Goal: Communication & Community: Answer question/provide support

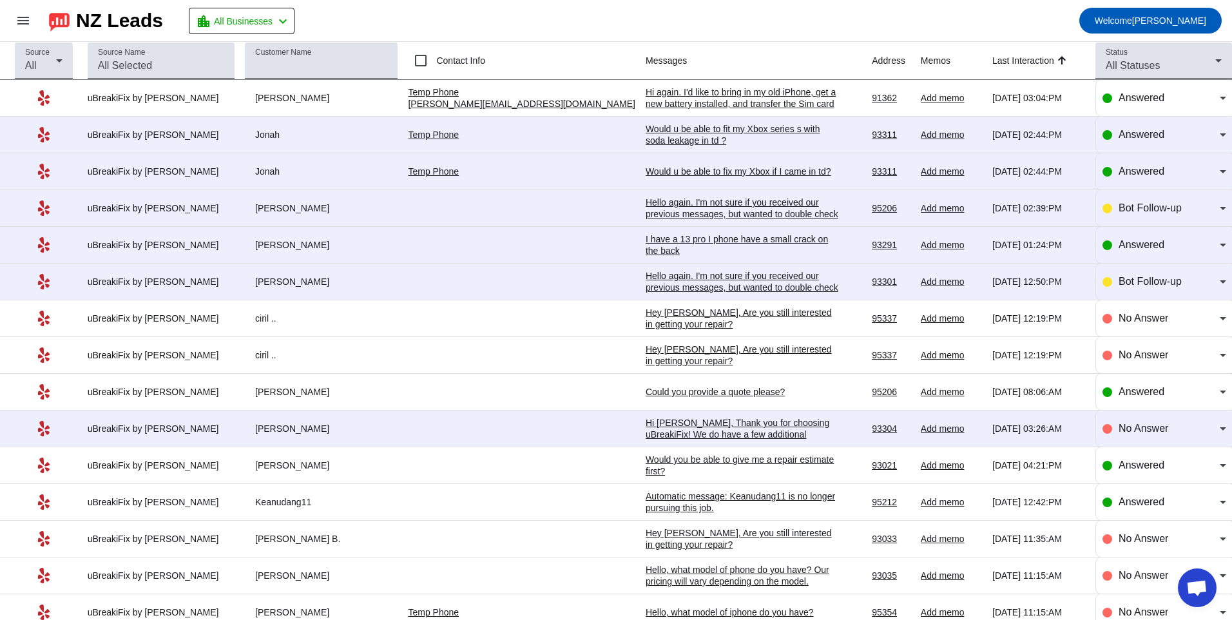
click at [646, 242] on div "I have a 13 pro I phone have a small crack on the back" at bounding box center [742, 244] width 193 height 23
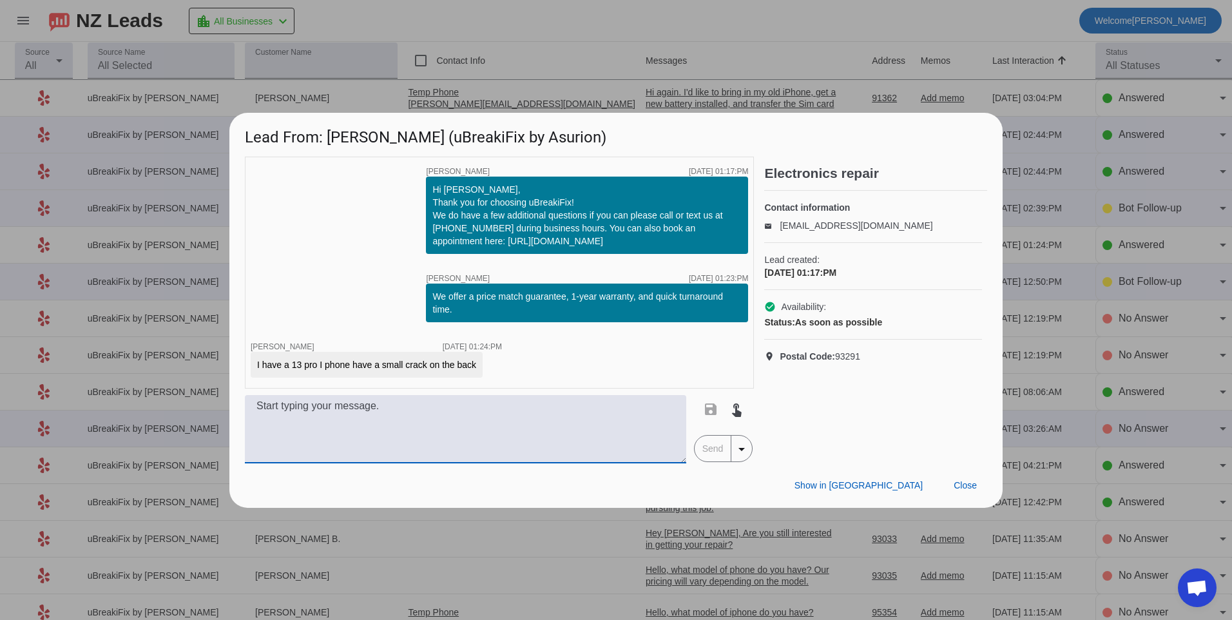
click at [491, 417] on textarea at bounding box center [466, 429] width 442 height 68
click at [362, 429] on textarea at bounding box center [466, 429] width 442 height 68
type textarea "For this model it would be $129.99 plus tax."
click at [703, 450] on span "Send" at bounding box center [713, 449] width 37 height 26
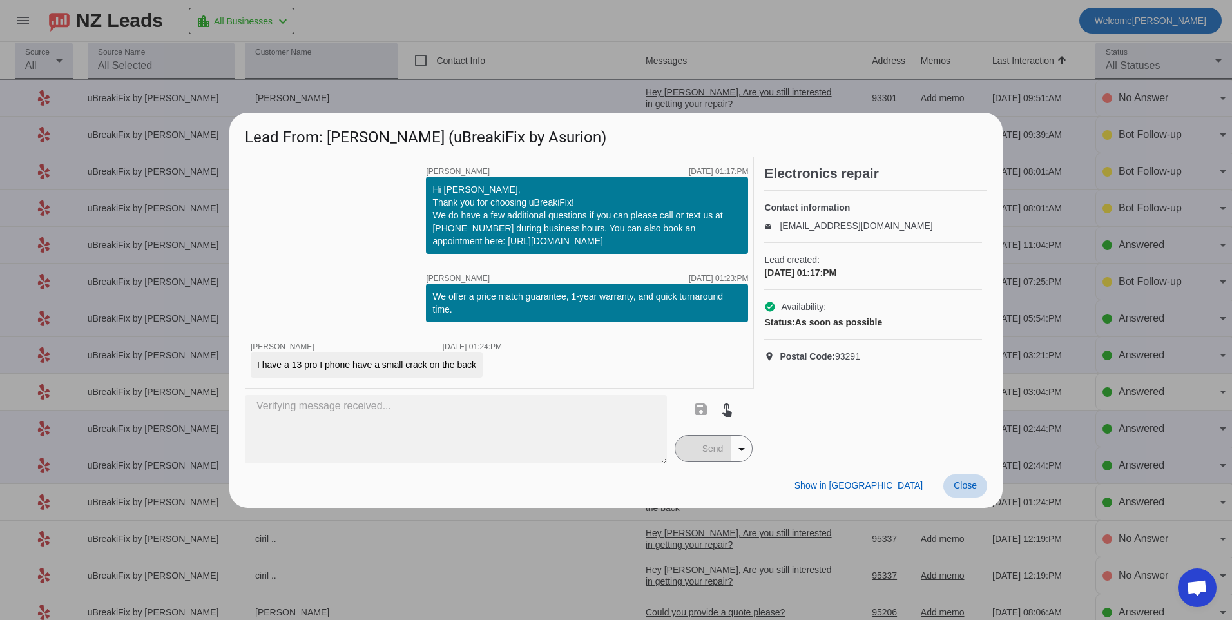
click at [956, 482] on span "Close" at bounding box center [965, 485] width 23 height 10
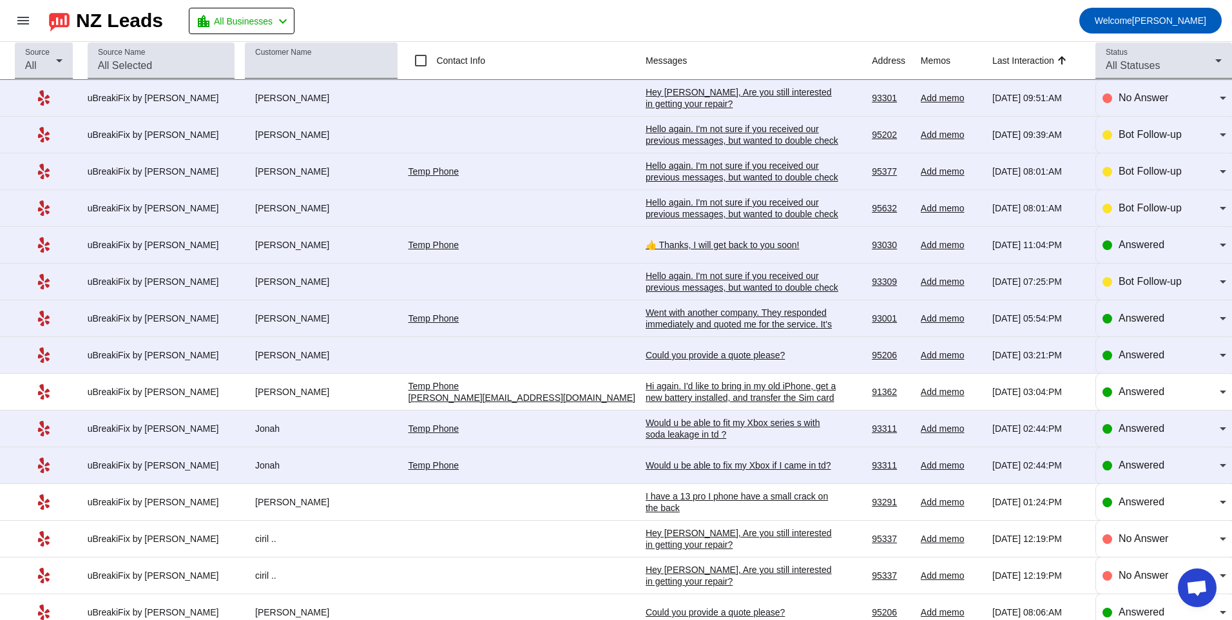
click at [646, 99] on div "Hey [PERSON_NAME], Are you still interested in getting your repair?​" at bounding box center [742, 97] width 193 height 23
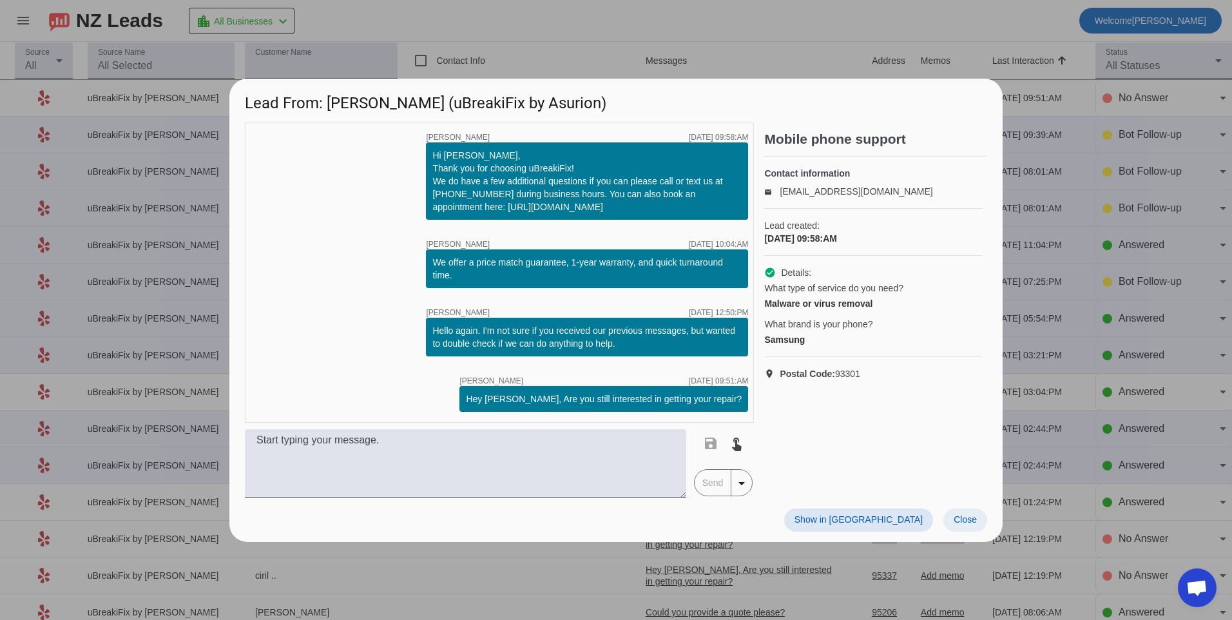
click at [963, 522] on span "Close" at bounding box center [965, 519] width 23 height 10
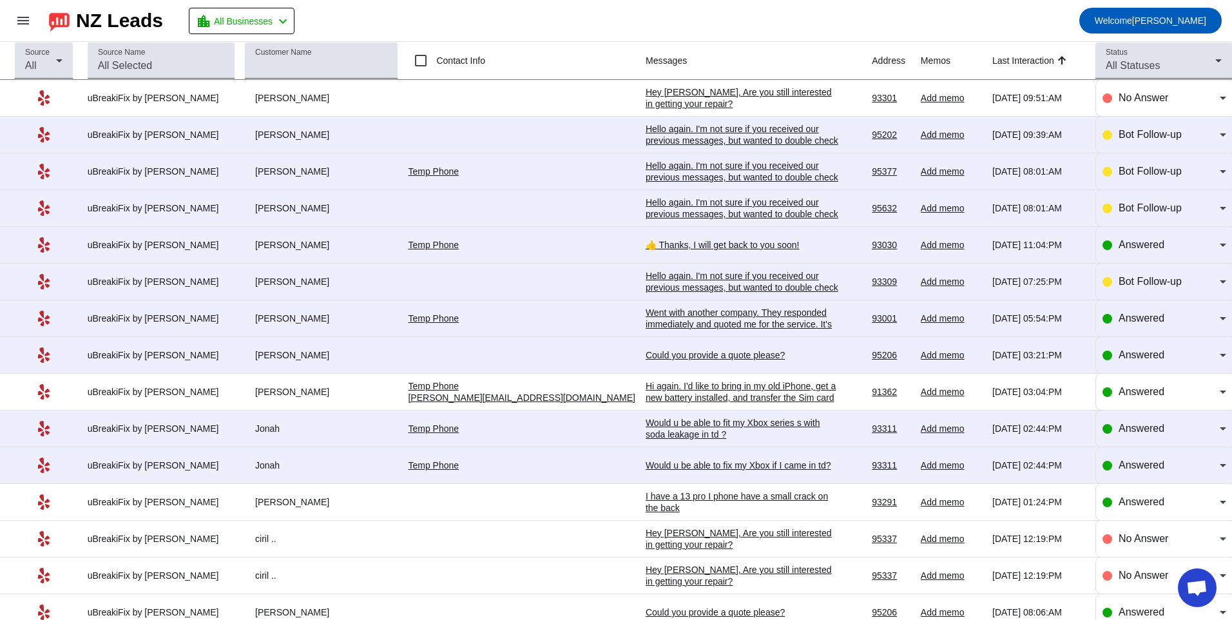
click at [677, 131] on div "Hello again. I'm not sure if you received our previous messages, but wanted to …" at bounding box center [742, 140] width 193 height 35
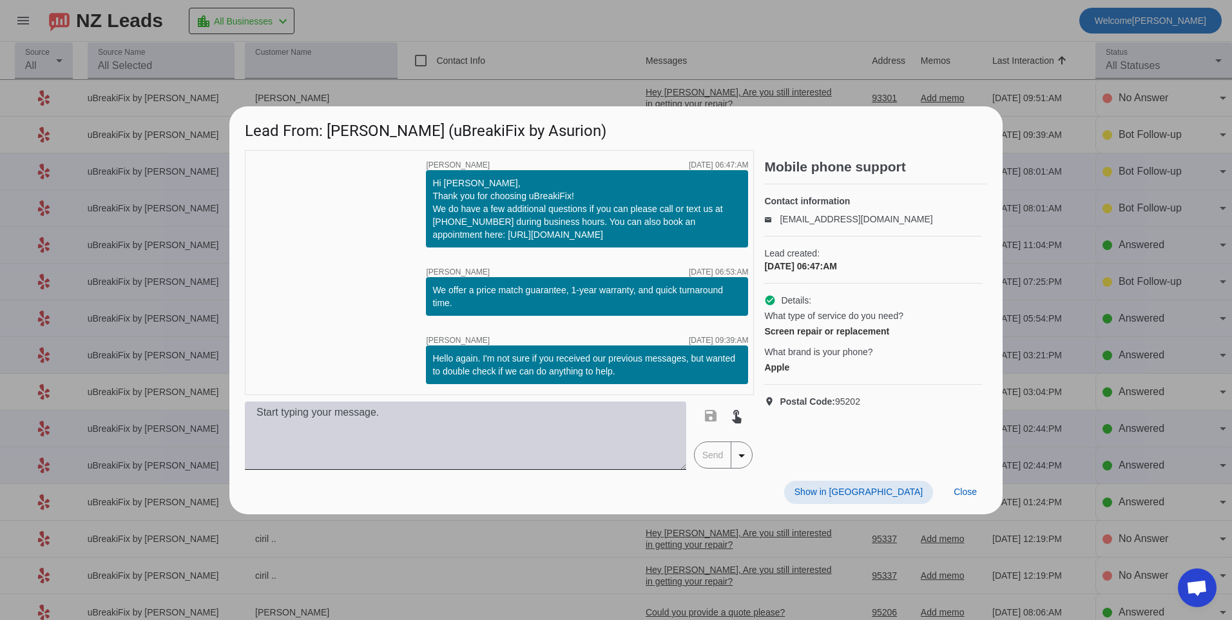
click at [495, 414] on textarea at bounding box center [466, 436] width 442 height 68
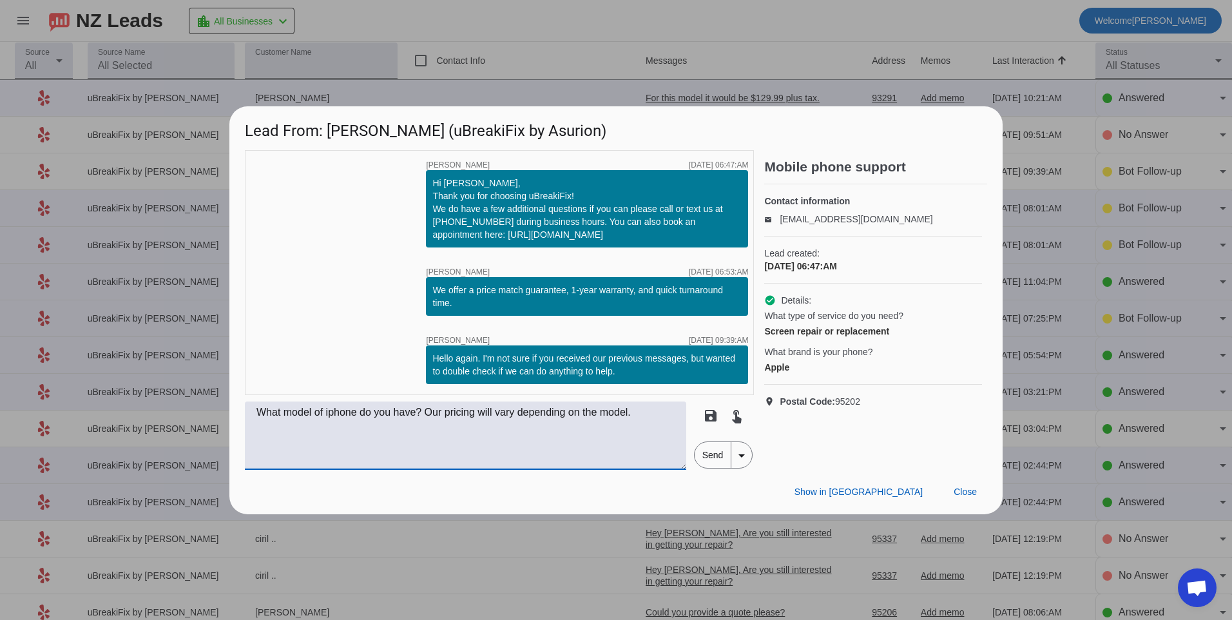
type textarea "What model of iphone do you have? Our pricing will vary depending on the model."
click at [701, 454] on span "Send" at bounding box center [713, 455] width 37 height 26
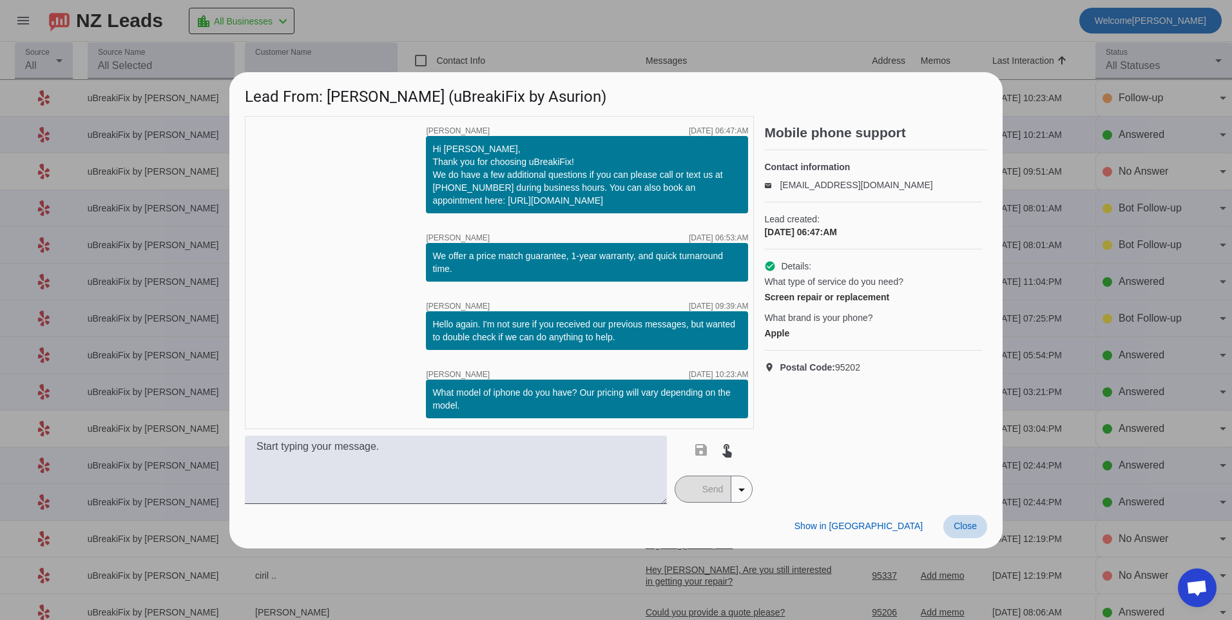
click at [955, 528] on span "Close" at bounding box center [965, 526] width 23 height 10
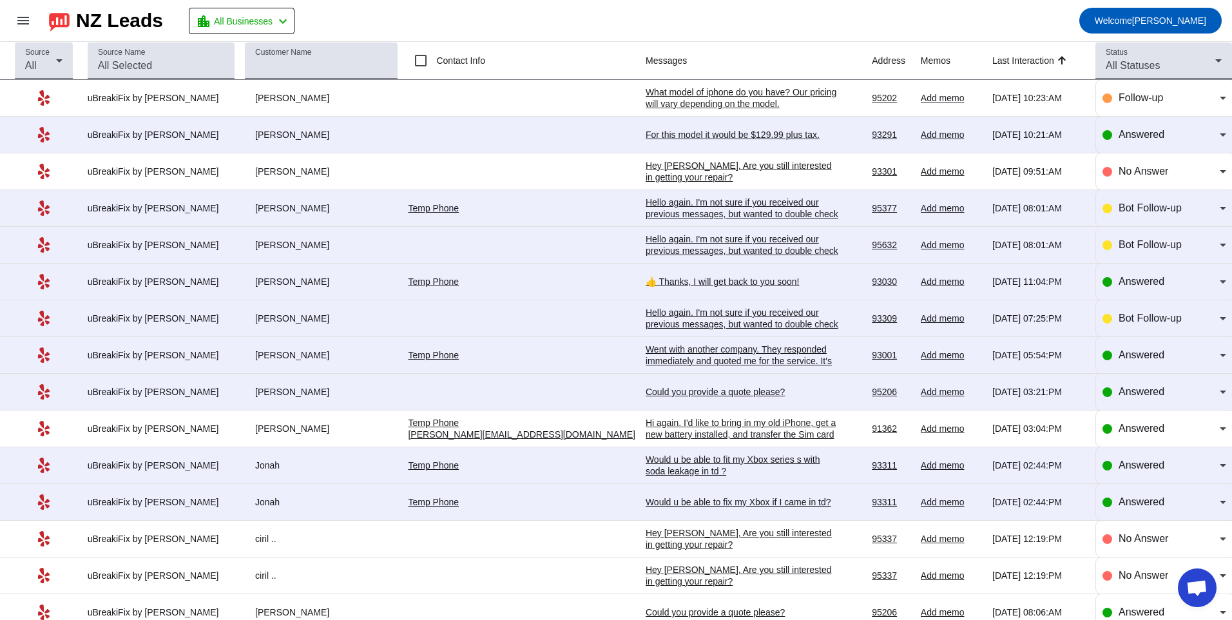
click at [659, 218] on div "Hello again. I'm not sure if you received our previous messages, but wanted to …" at bounding box center [742, 214] width 193 height 35
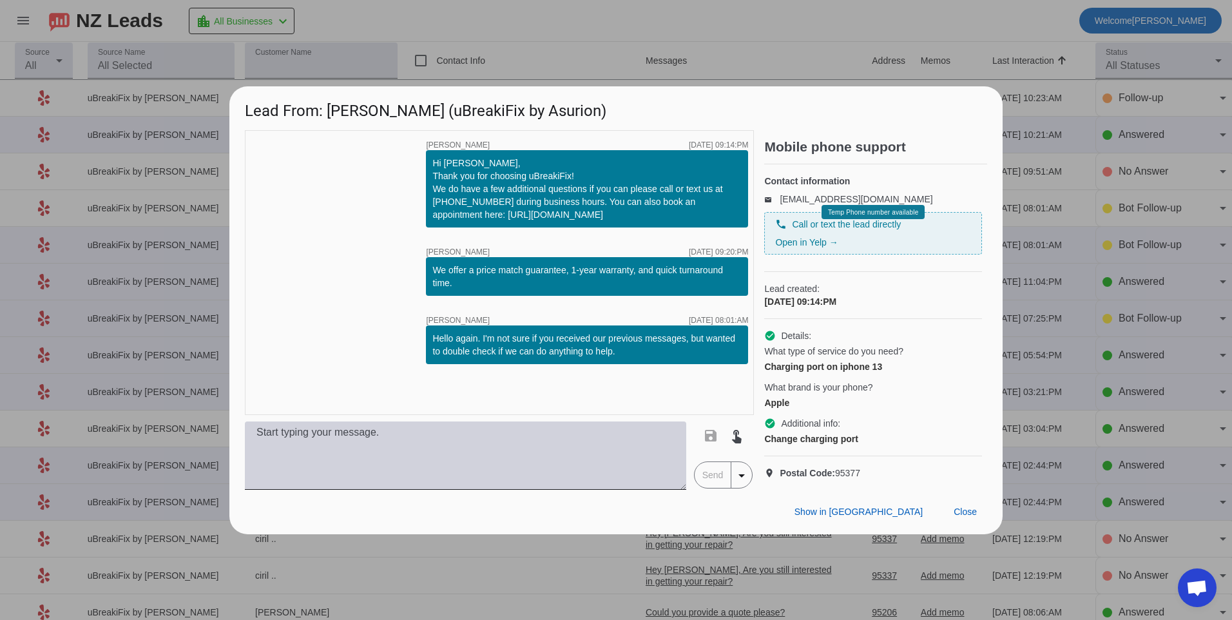
click at [395, 478] on textarea at bounding box center [466, 456] width 442 height 68
click at [484, 440] on textarea at bounding box center [466, 456] width 442 height 68
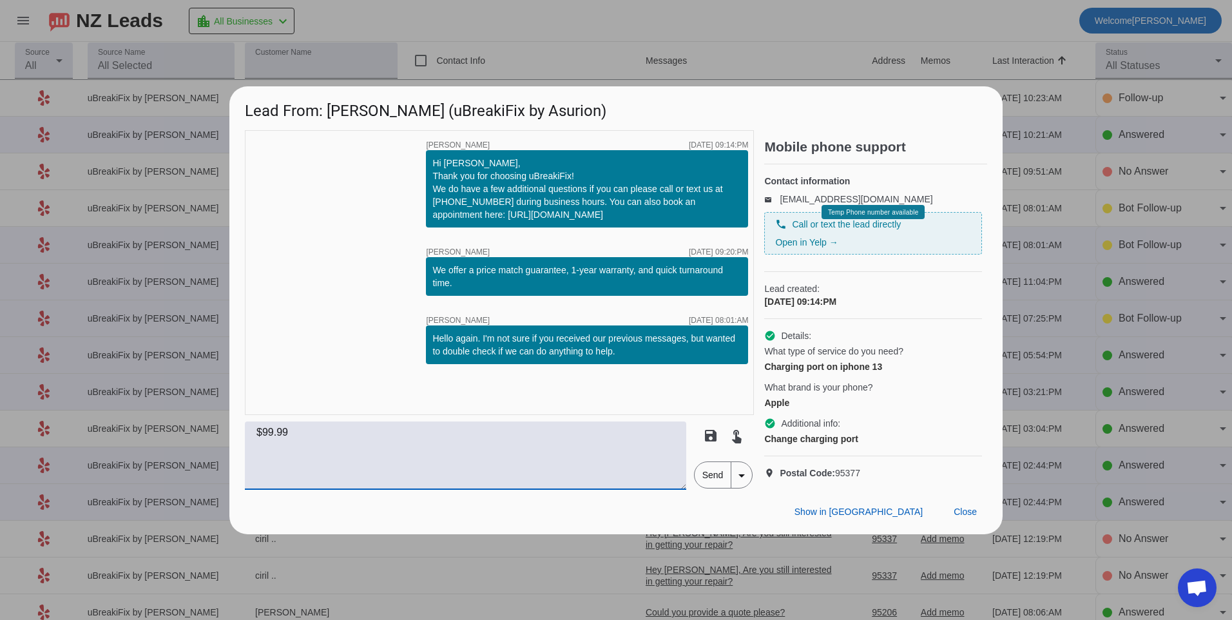
click at [257, 443] on textarea "$99.99" at bounding box center [466, 456] width 442 height 68
click at [541, 444] on textarea "The charge port for this model would be $99.99" at bounding box center [466, 456] width 442 height 68
type textarea "The charge port for this model would be $99.99 plus tax."
click at [699, 484] on span "Send" at bounding box center [713, 475] width 37 height 26
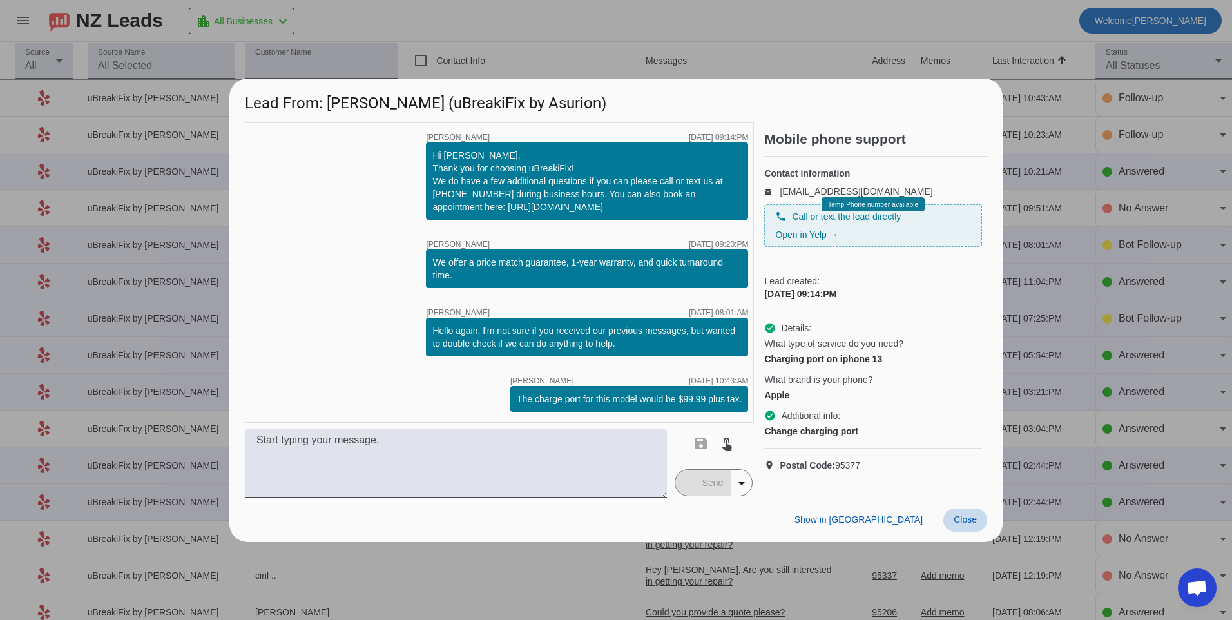
click at [952, 524] on span at bounding box center [966, 520] width 44 height 23
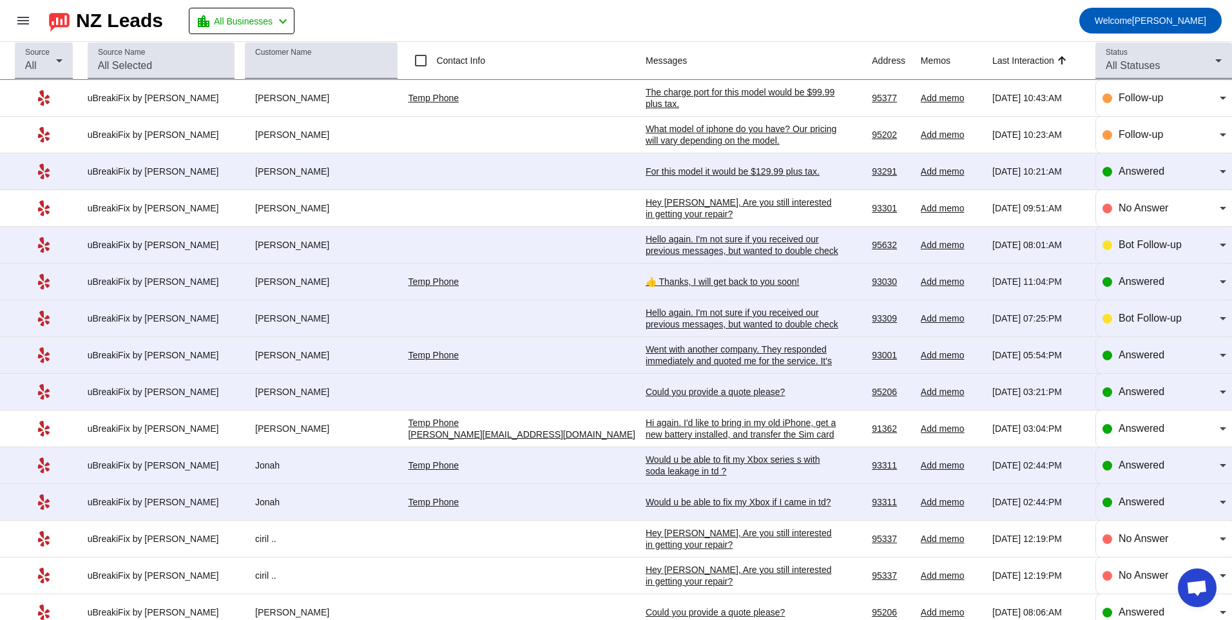
click at [690, 168] on div "For this model it would be $129.99 plus tax." at bounding box center [742, 172] width 193 height 12
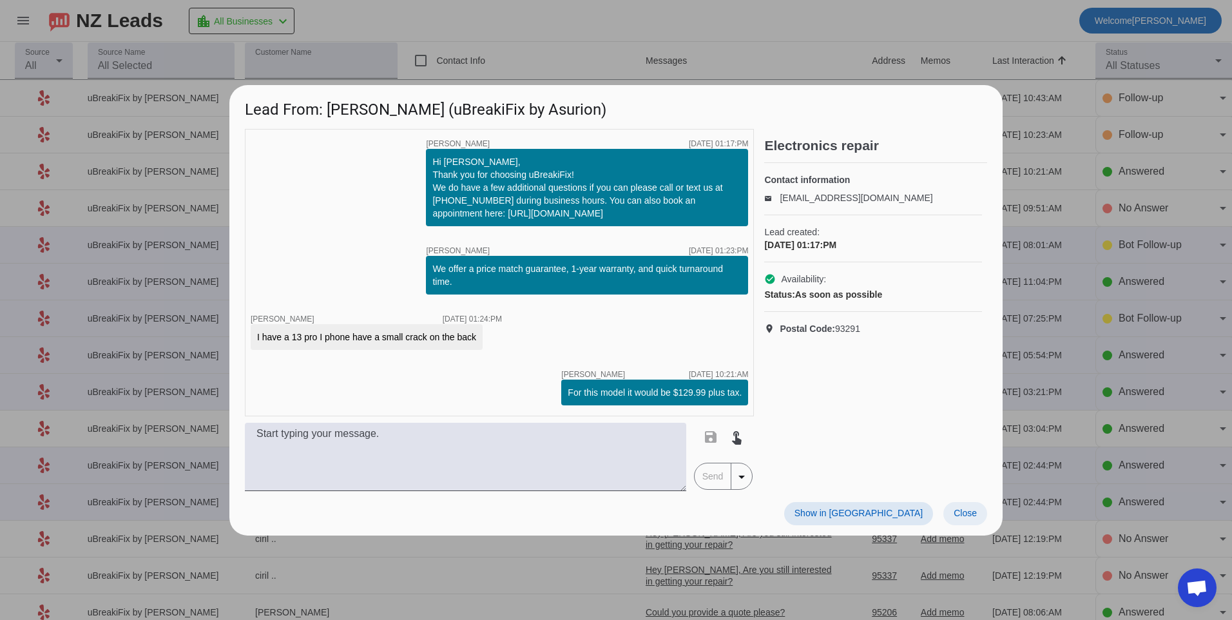
click at [977, 513] on span "Close" at bounding box center [965, 513] width 23 height 10
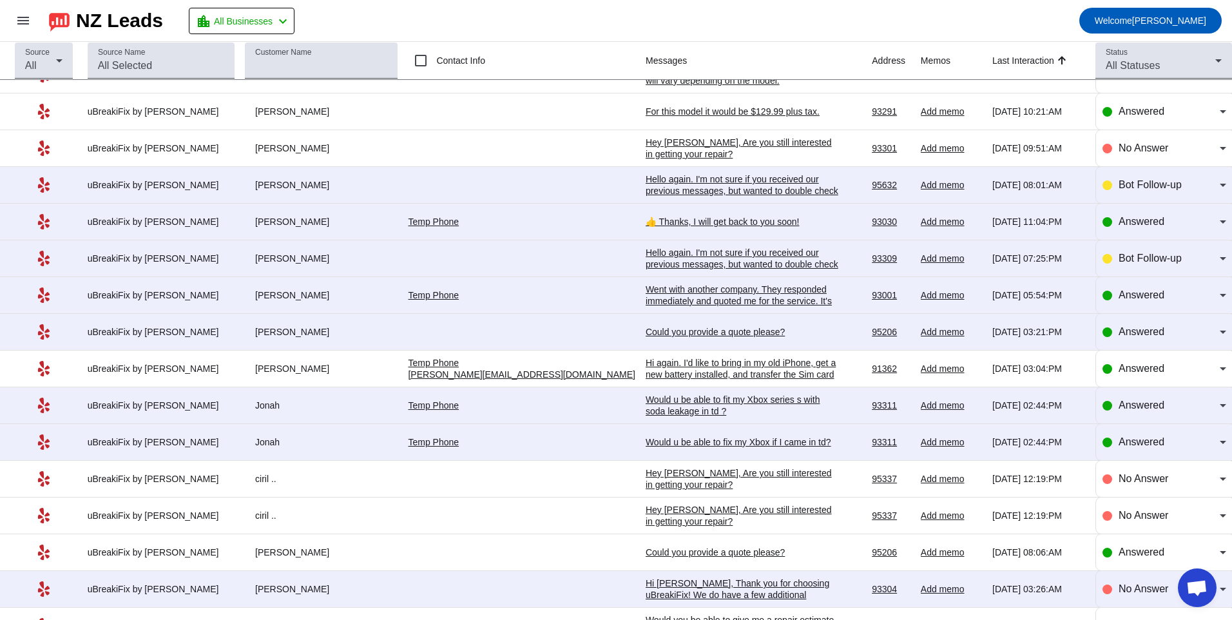
scroll to position [64, 0]
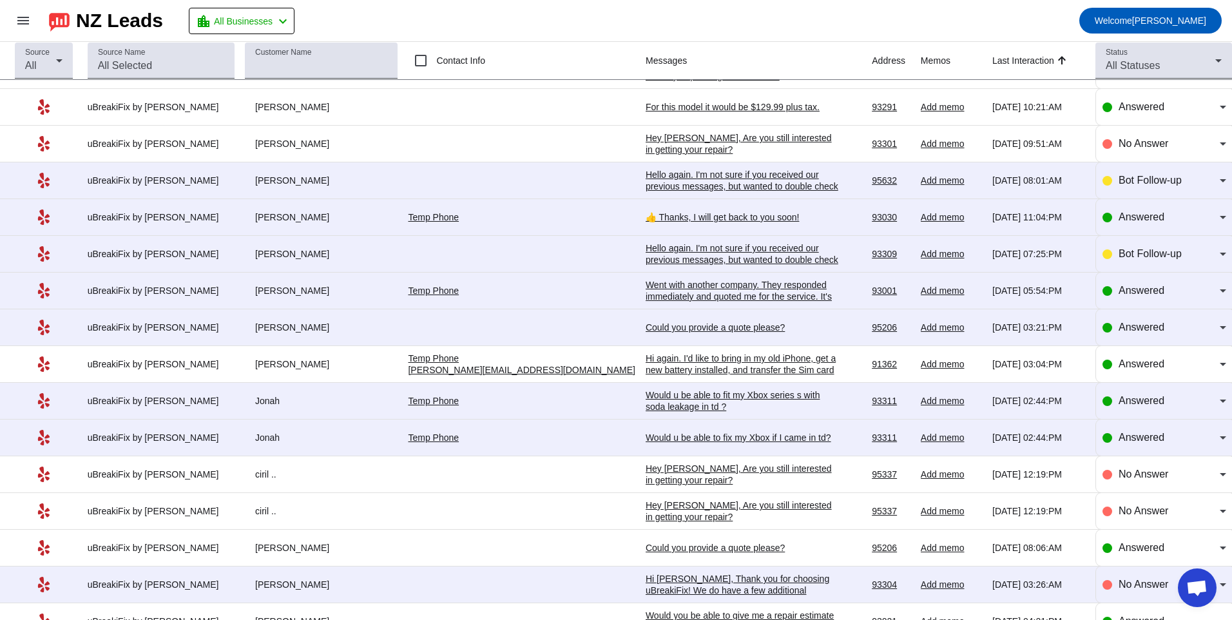
click at [672, 225] on td "👍 Thanks, I will get back to you soon! [DATE] 11:04:PM" at bounding box center [759, 217] width 226 height 37
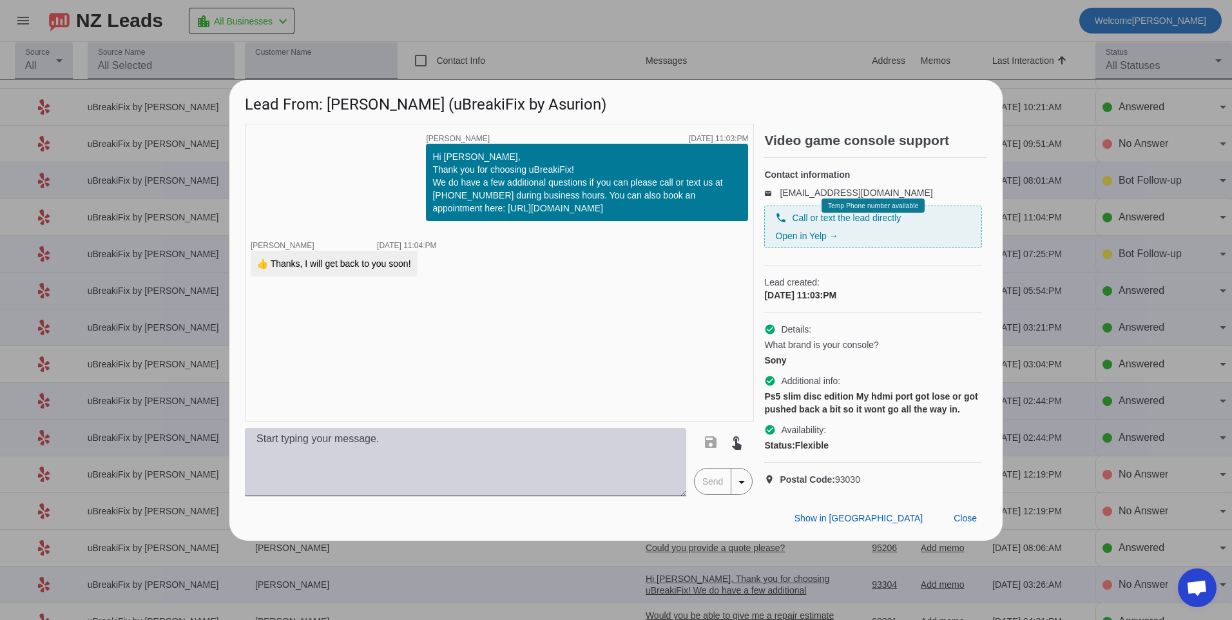
click at [446, 496] on textarea at bounding box center [466, 462] width 442 height 68
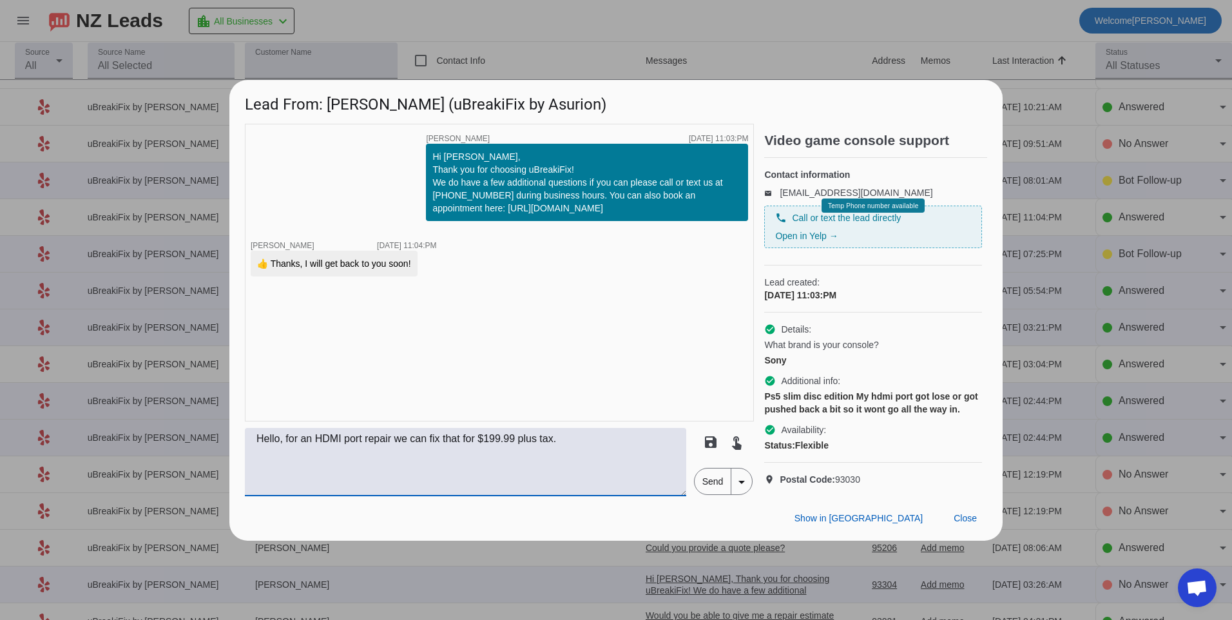
type textarea "Hello, for an HDMI port repair we can fix that for $199.99 plus tax."
click at [714, 494] on span "Send" at bounding box center [713, 482] width 37 height 26
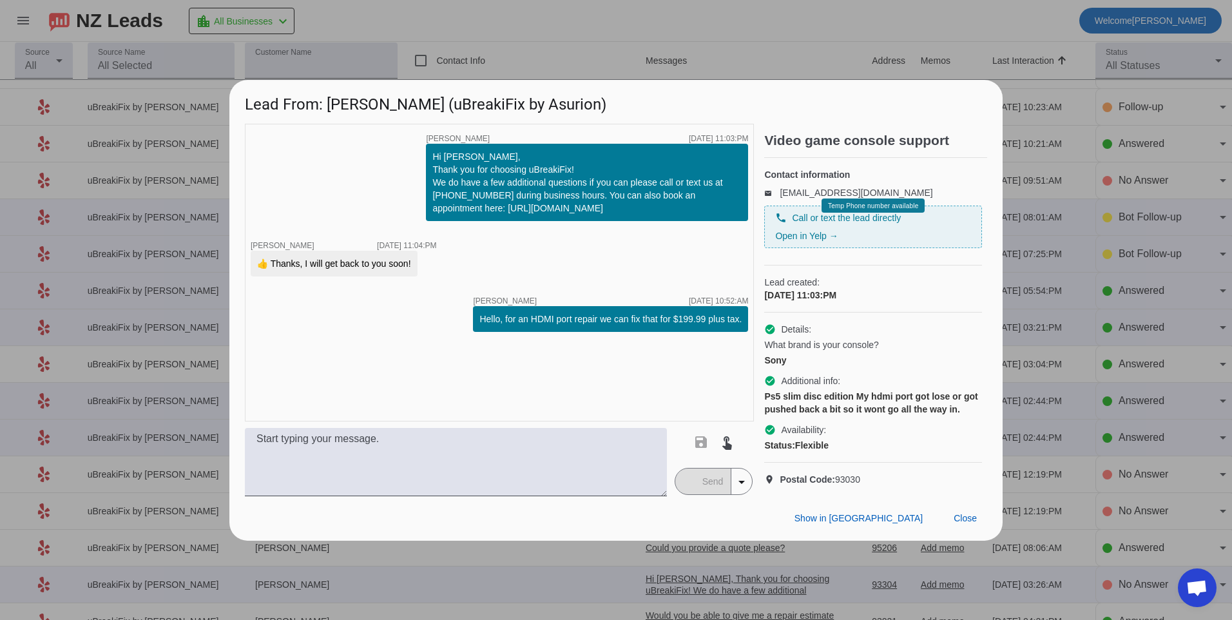
scroll to position [0, 0]
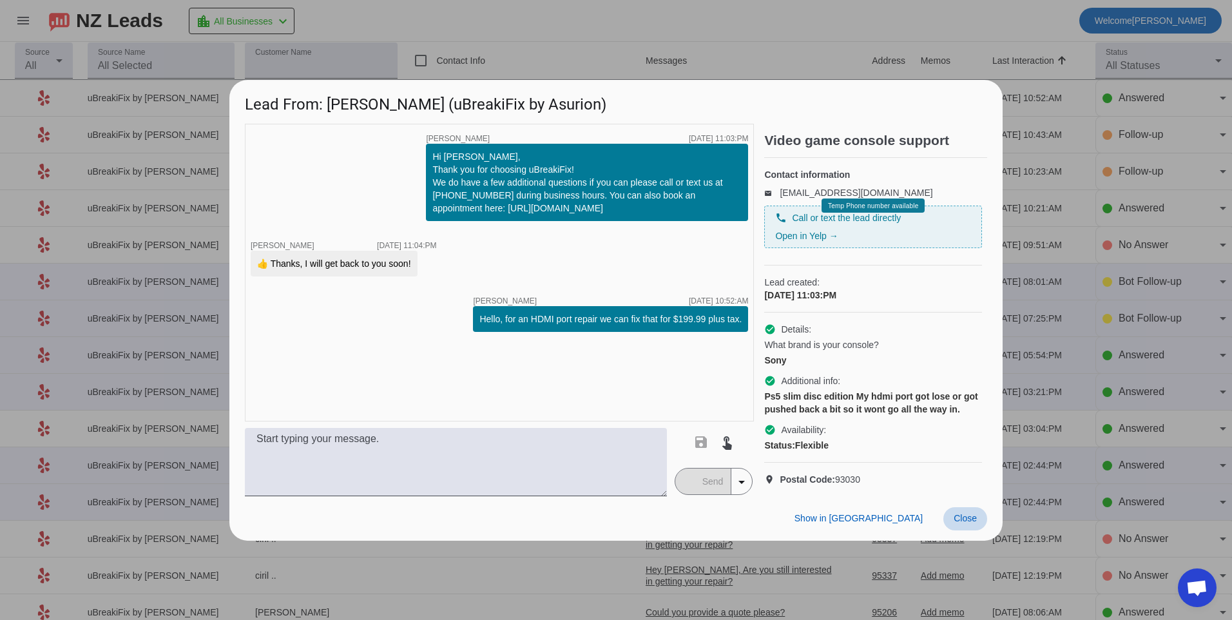
click at [969, 523] on span "Close" at bounding box center [965, 518] width 23 height 10
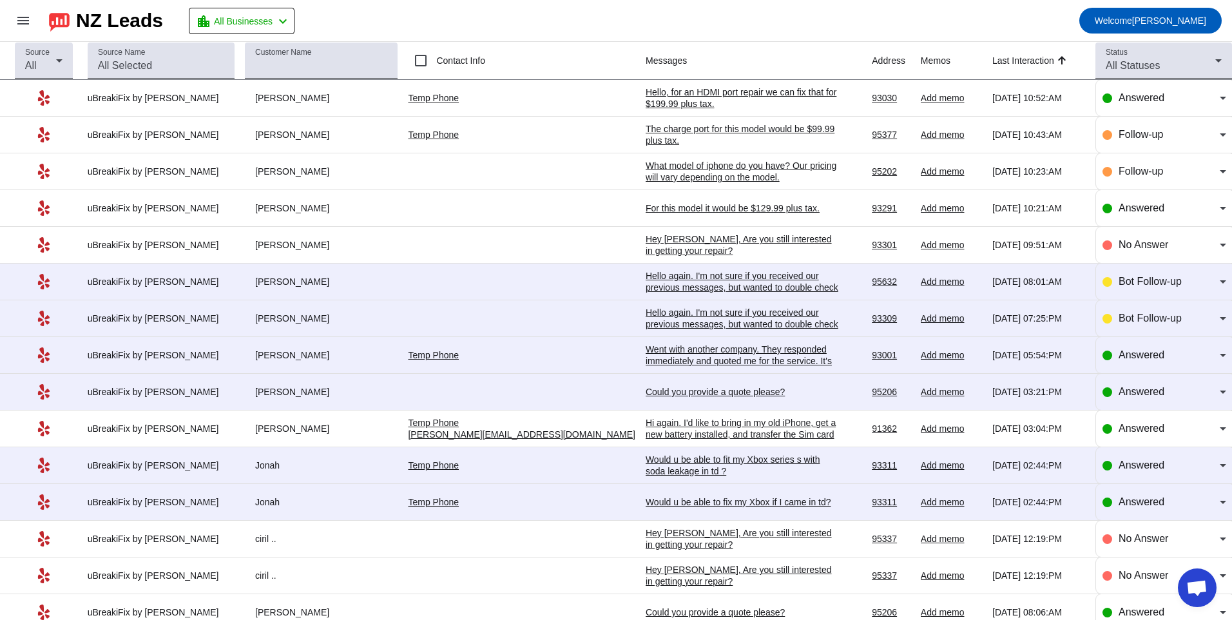
click at [648, 271] on div "Hello again. I'm not sure if you received our previous messages, but wanted to …" at bounding box center [742, 287] width 193 height 35
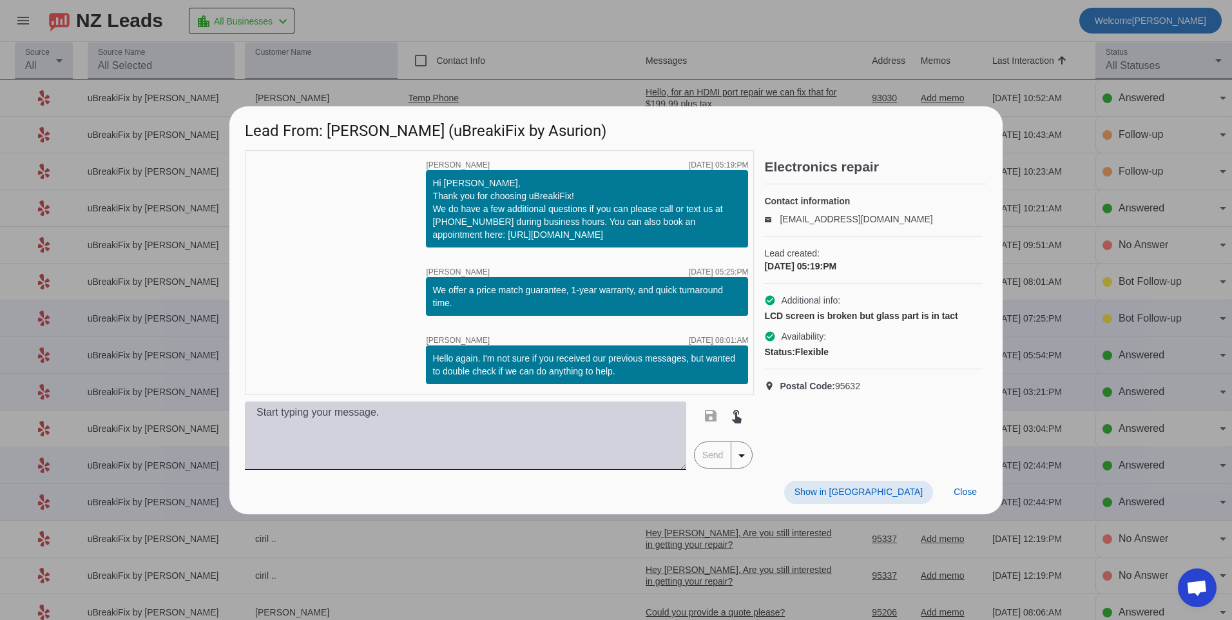
click at [540, 426] on textarea at bounding box center [466, 436] width 442 height 68
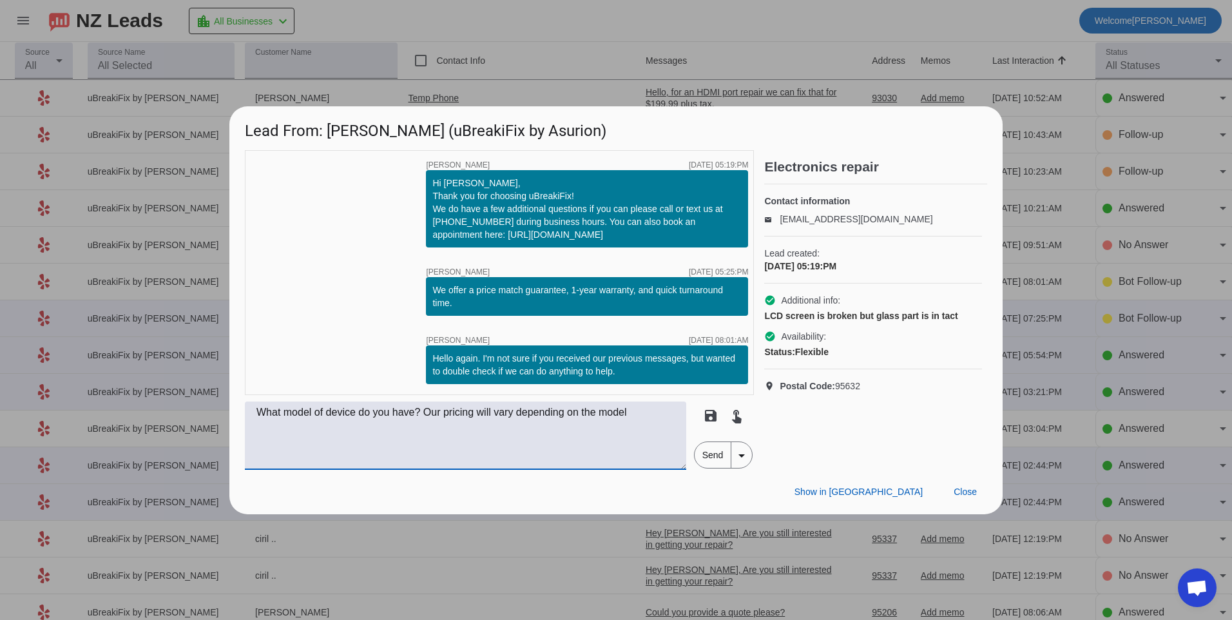
type textarea "What model of device do you have? Our pricing will vary depending on the model"
click at [704, 462] on span "Send" at bounding box center [713, 455] width 37 height 26
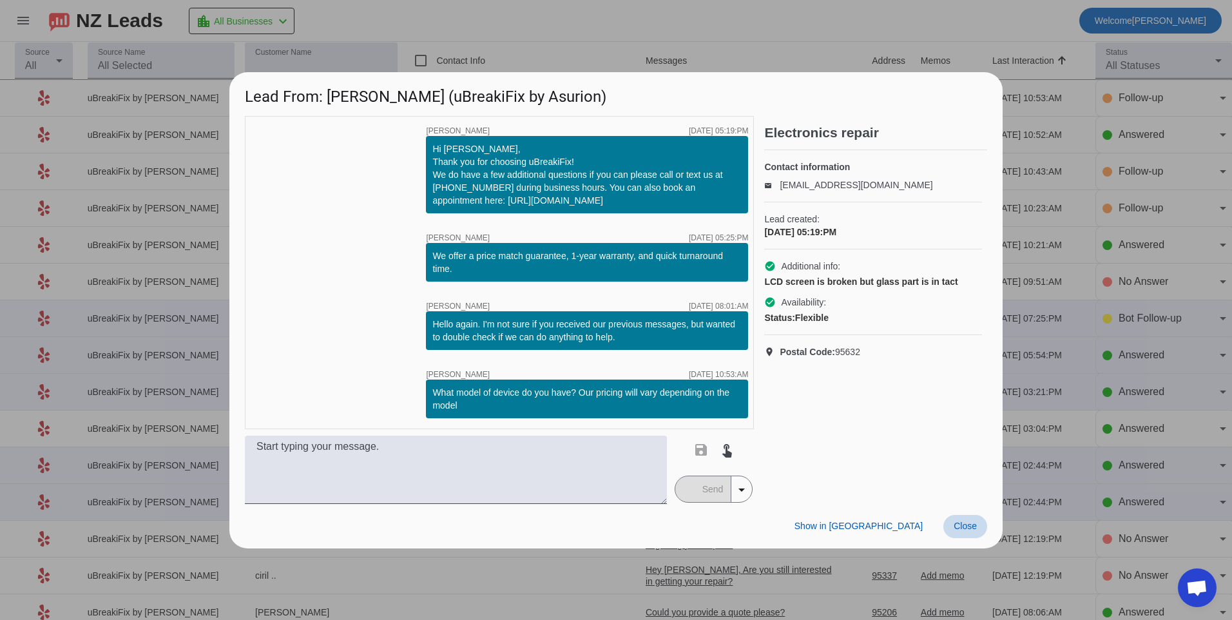
click at [956, 520] on span at bounding box center [966, 526] width 44 height 23
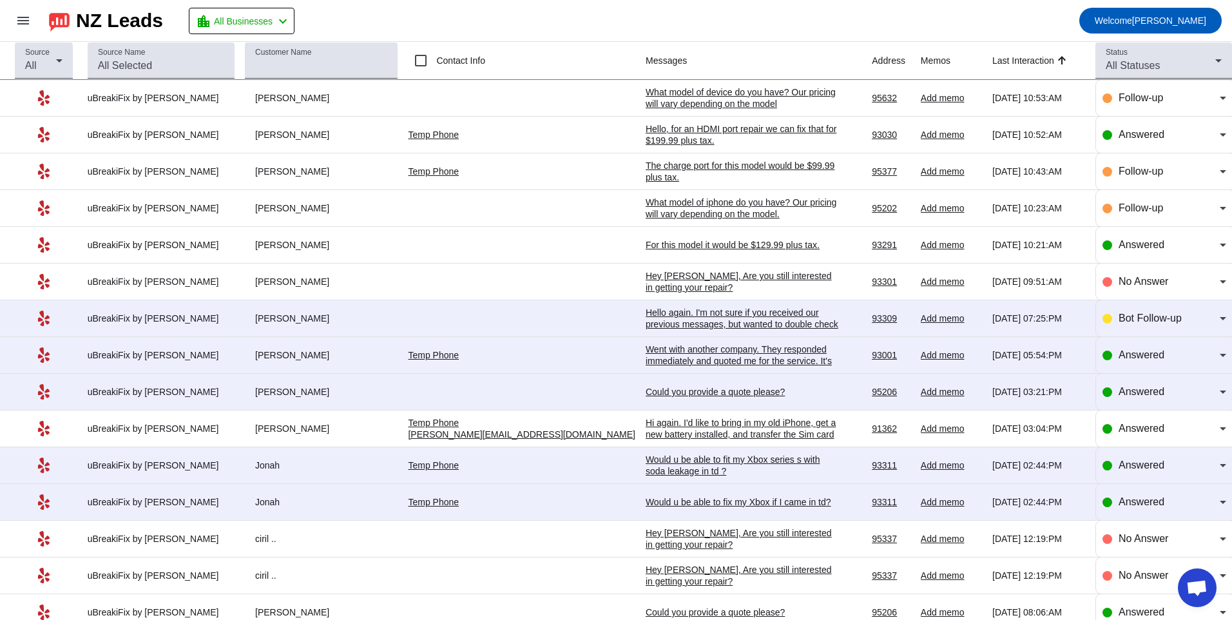
click at [646, 324] on div "Hello again. I'm not sure if you received our previous messages, but wanted to …" at bounding box center [742, 324] width 193 height 35
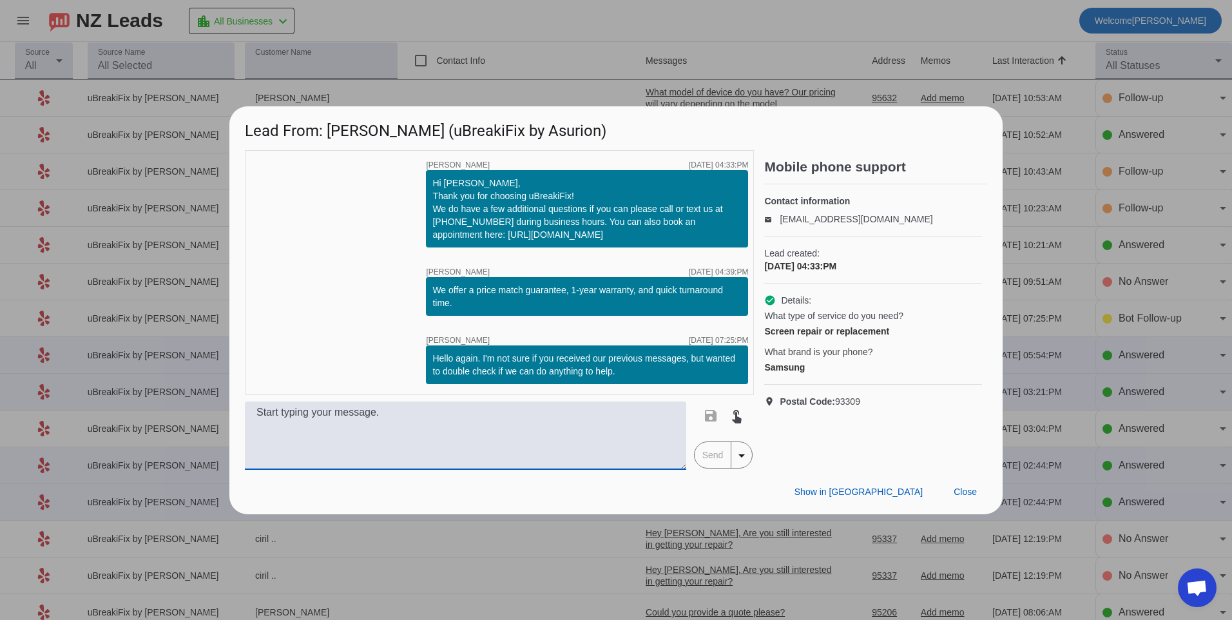
click at [543, 436] on textarea at bounding box center [466, 436] width 442 height 68
click at [531, 411] on textarea "Hello, What model of samsung do you have? Our pricing" at bounding box center [466, 436] width 442 height 68
type textarea "Hello, What model of samsung do you have? Our pricing varies depending on the m…"
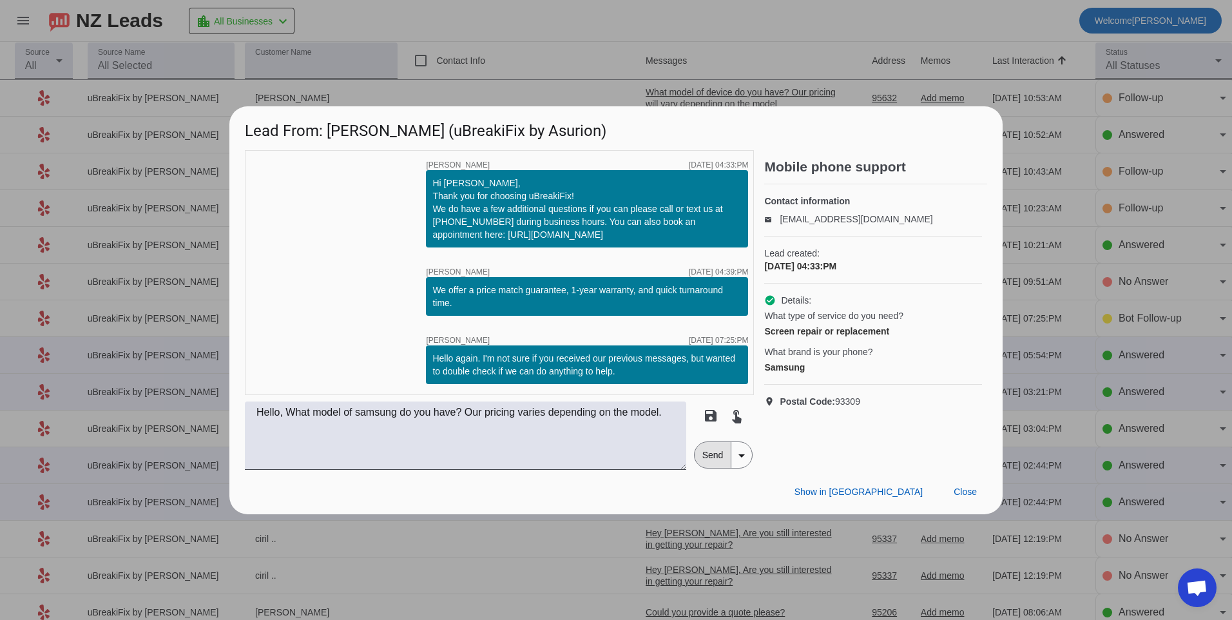
click at [706, 453] on span "Send" at bounding box center [713, 455] width 37 height 26
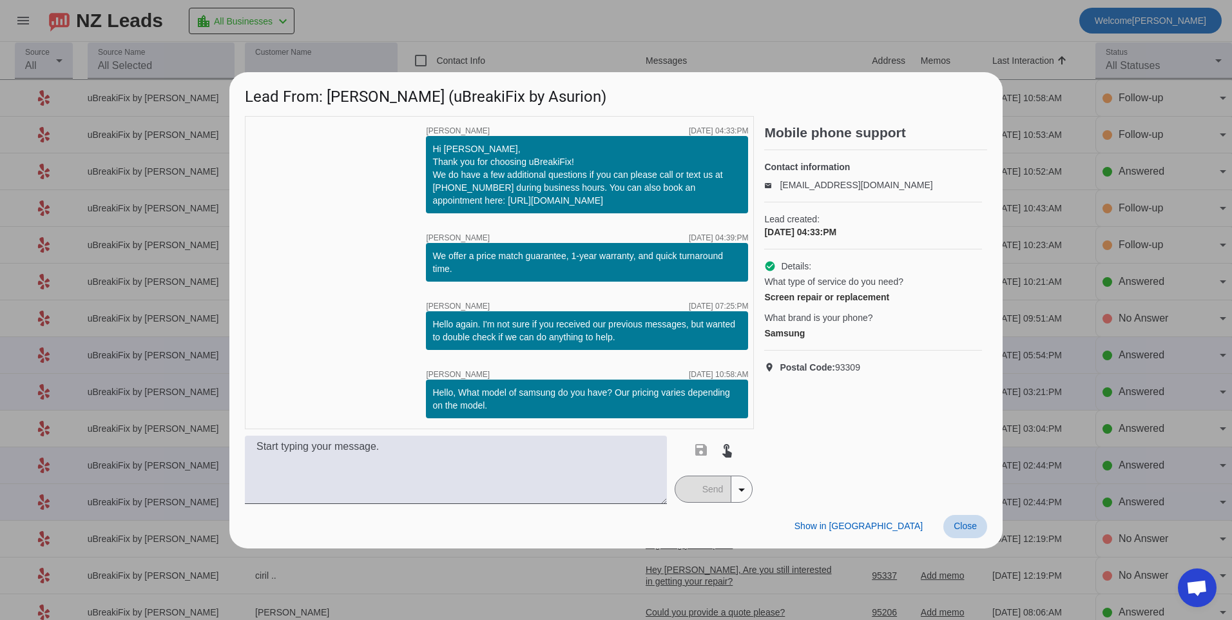
click at [952, 519] on span at bounding box center [966, 526] width 44 height 23
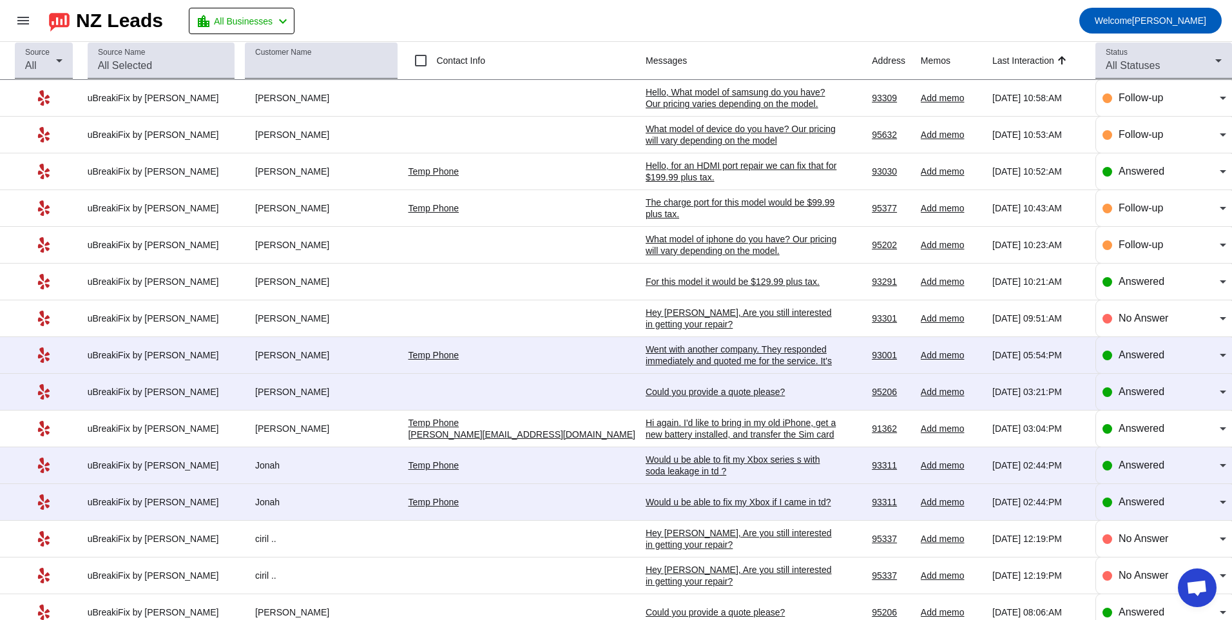
click at [671, 348] on div "Went with another company. They responded immediately and quoted me for the ser…" at bounding box center [742, 361] width 193 height 35
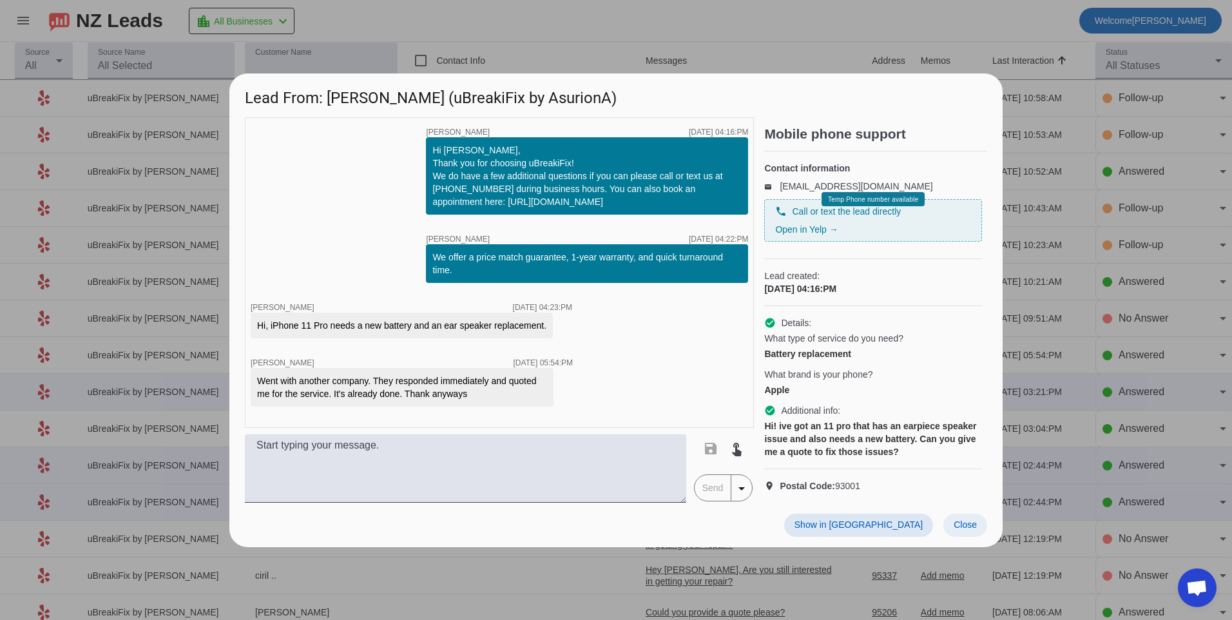
click at [973, 530] on span "Close" at bounding box center [965, 525] width 23 height 10
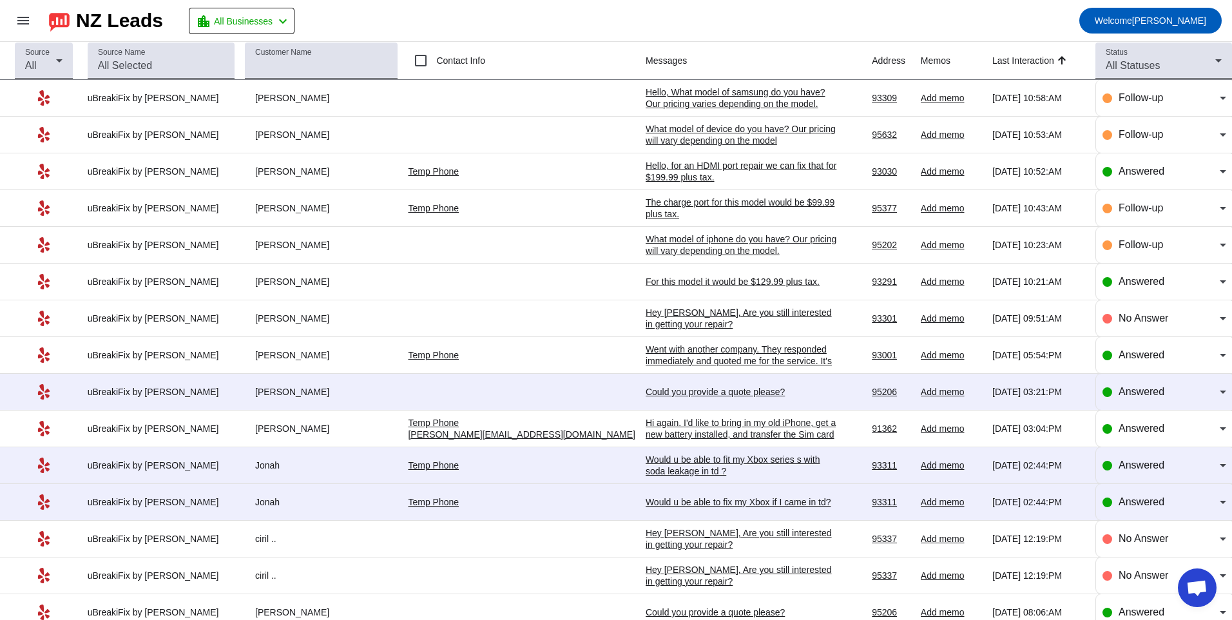
click at [659, 382] on td "Could you provide a quote please? [DATE] 03:21:PM" at bounding box center [759, 392] width 226 height 37
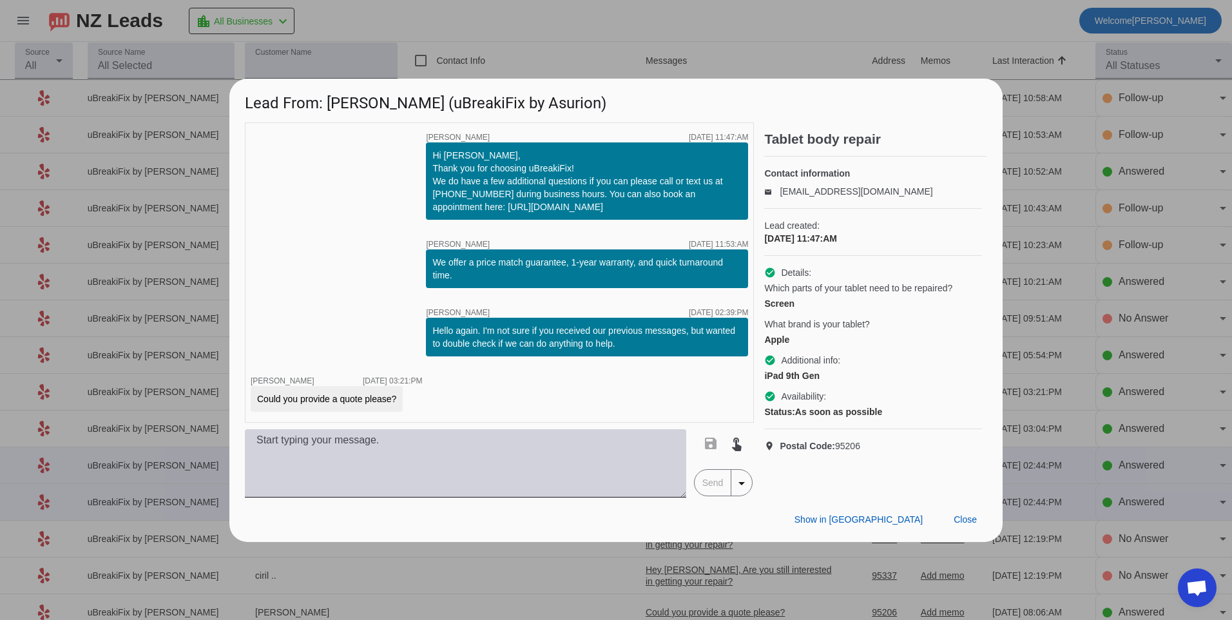
click at [491, 456] on textarea at bounding box center [466, 463] width 442 height 68
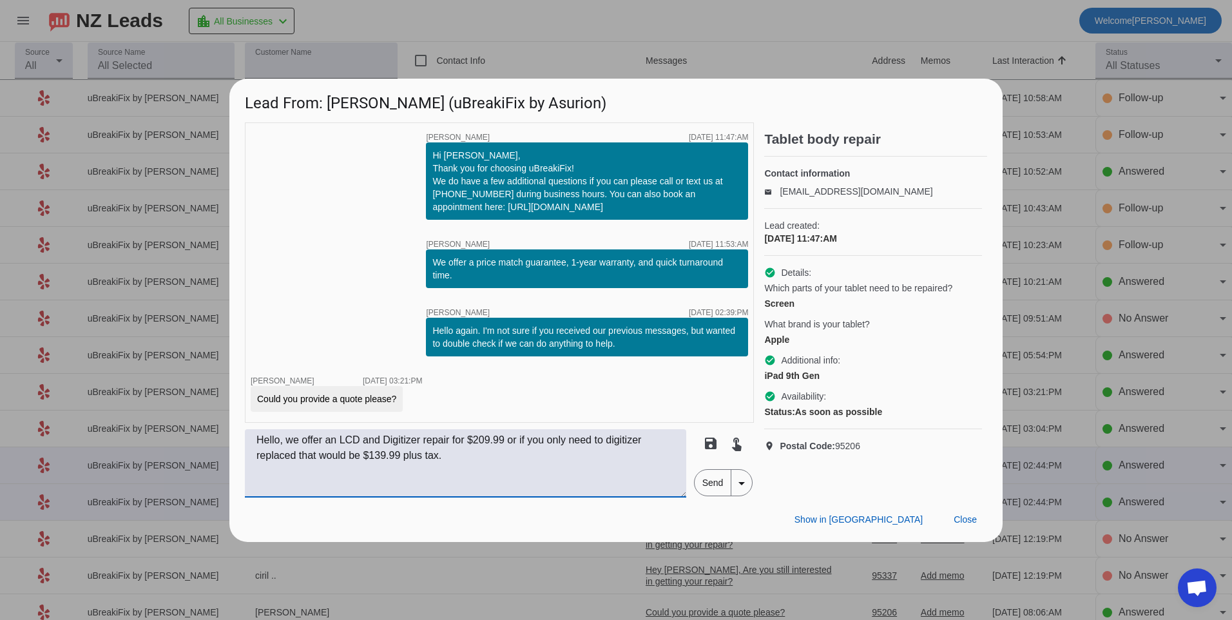
type textarea "Hello, we offer an LCD and Digitizer repair for $209.99 or if you only need to …"
click at [704, 481] on span "Send" at bounding box center [713, 483] width 37 height 26
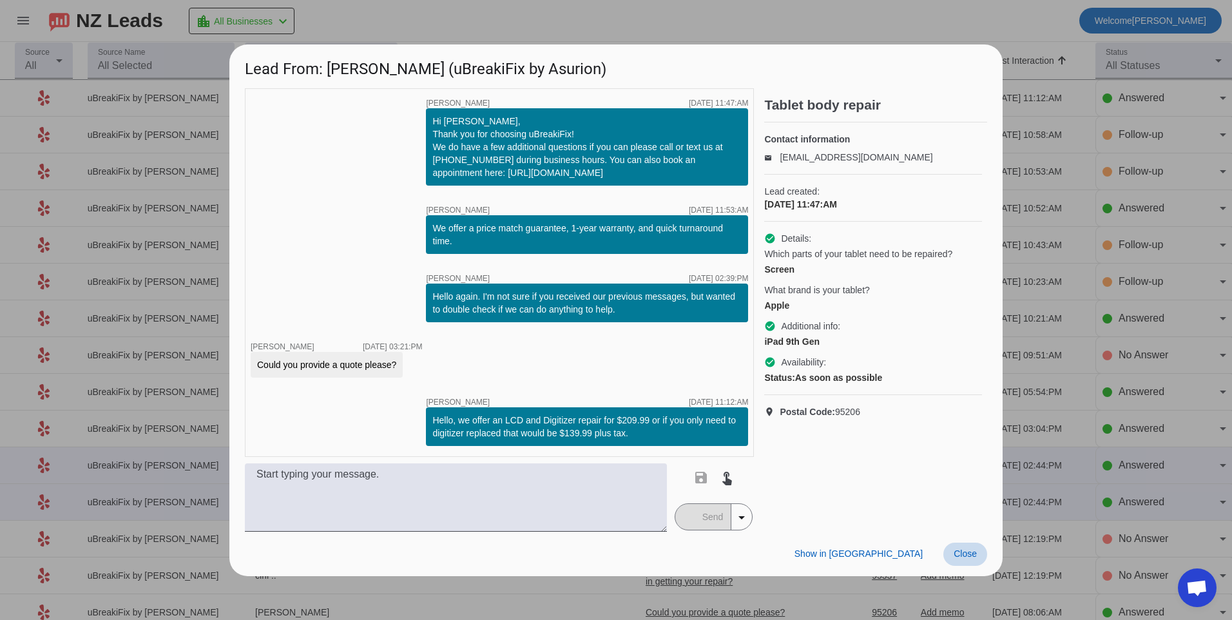
click at [977, 558] on span at bounding box center [966, 554] width 44 height 23
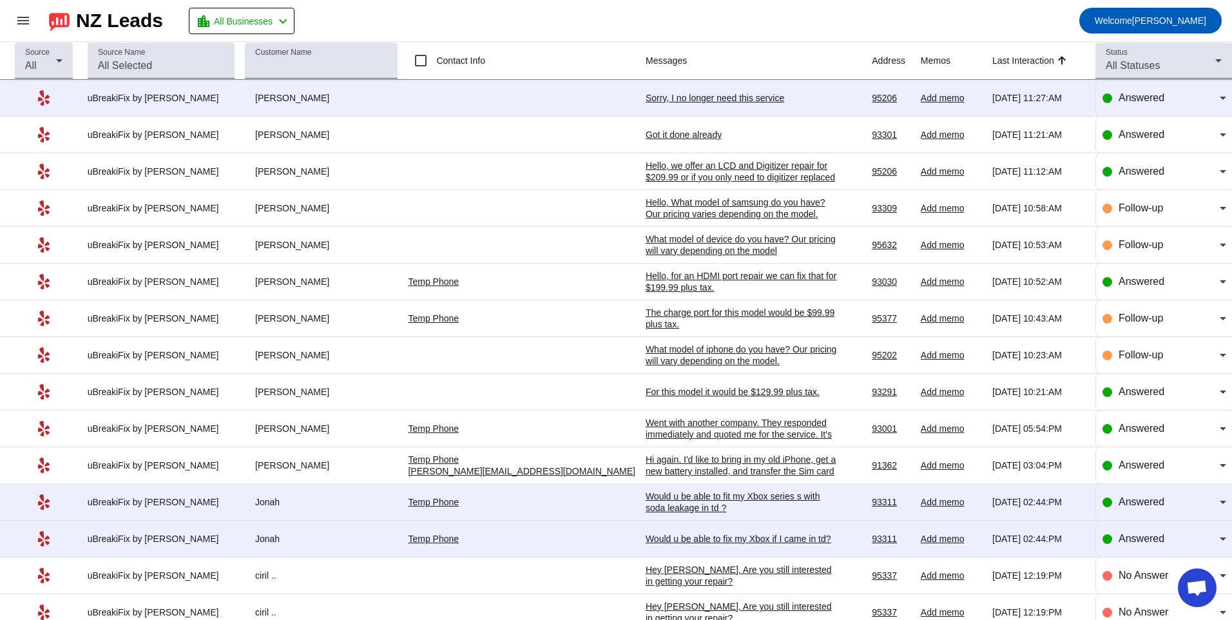
click at [679, 103] on div "Sorry, I no longer need this service" at bounding box center [742, 98] width 193 height 12
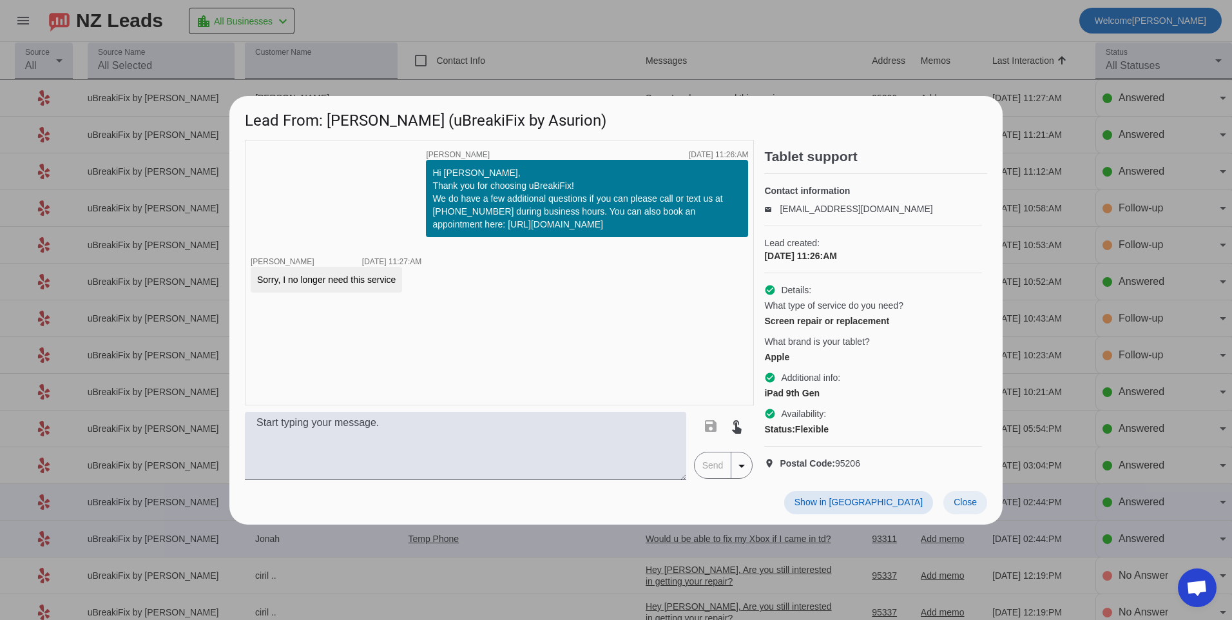
click at [966, 507] on span "Close" at bounding box center [965, 502] width 23 height 10
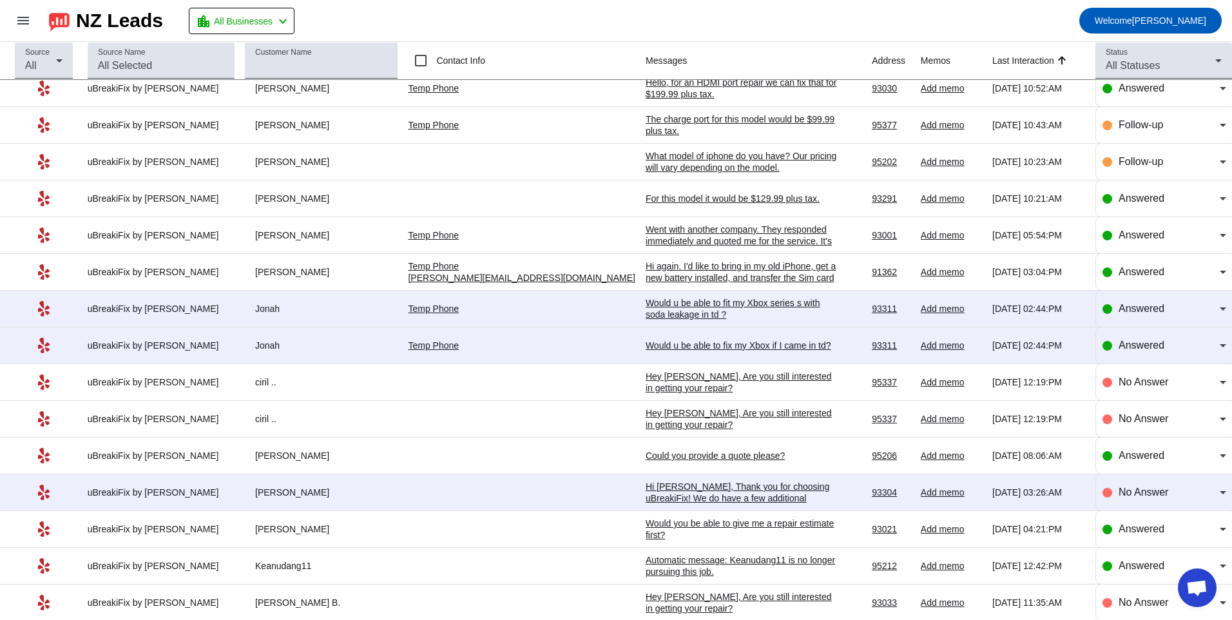
scroll to position [129, 0]
